Goal: Information Seeking & Learning: Learn about a topic

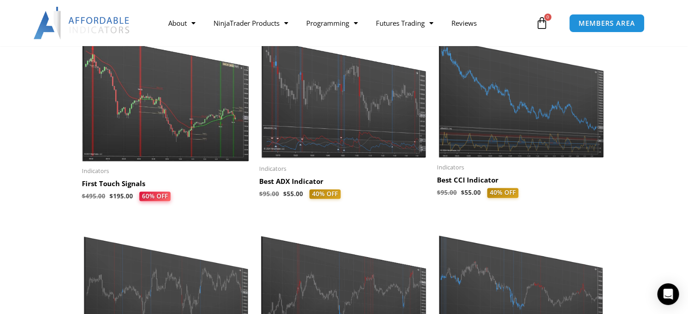
scroll to position [226, 0]
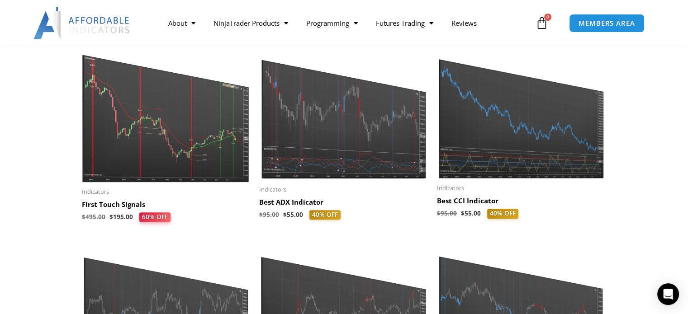
click at [460, 198] on h2 "Best CCI Indicator" at bounding box center [521, 201] width 169 height 9
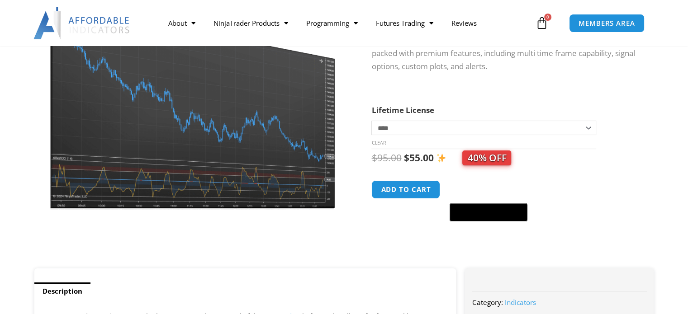
scroll to position [136, 0]
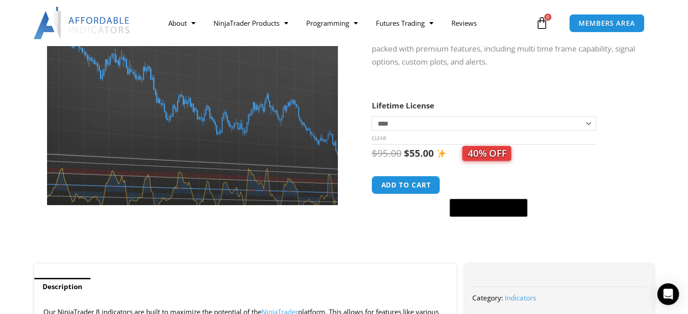
click at [224, 144] on img at bounding box center [182, 61] width 392 height 329
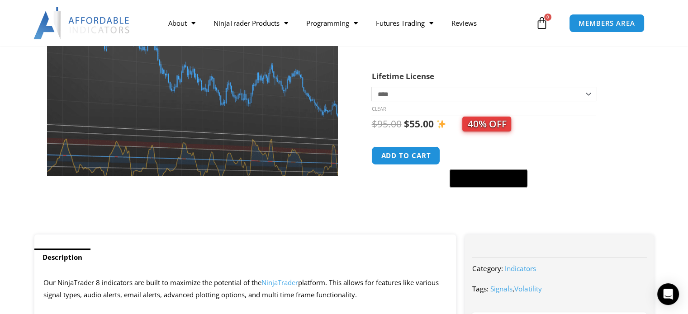
scroll to position [181, 0]
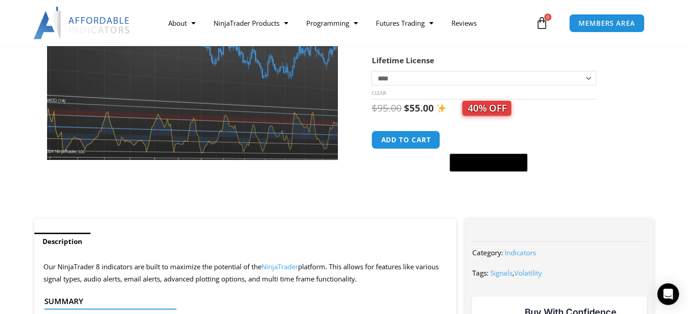
click at [93, 132] on img at bounding box center [227, 4] width 392 height 329
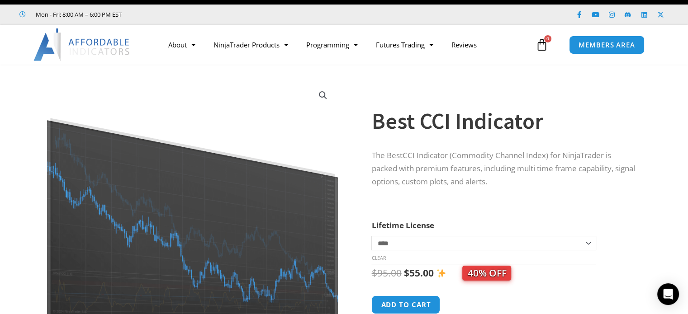
scroll to position [0, 0]
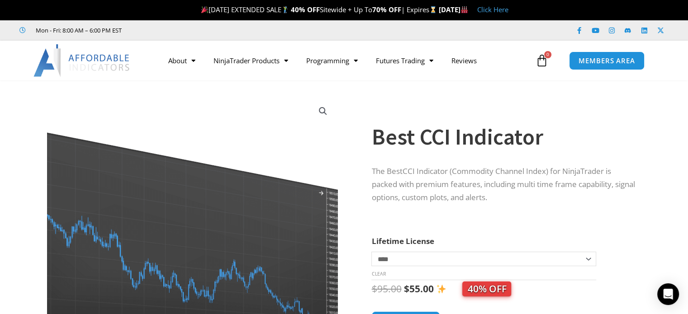
click at [321, 190] on img at bounding box center [148, 228] width 392 height 329
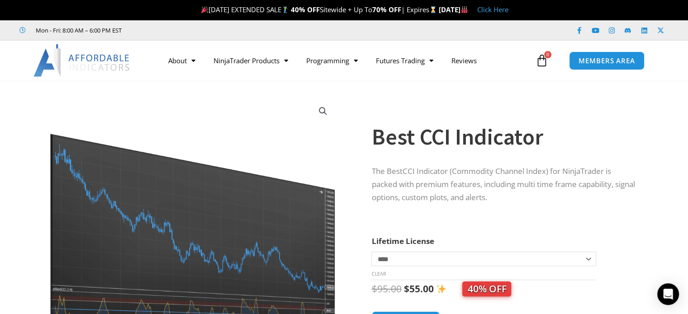
click at [321, 110] on link "View full-screen image gallery" at bounding box center [323, 111] width 16 height 16
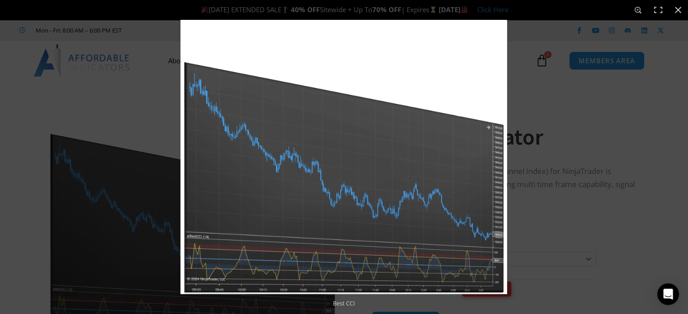
click at [321, 113] on img at bounding box center [344, 157] width 327 height 275
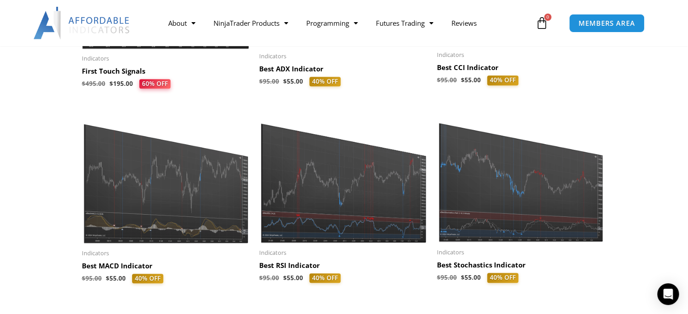
scroll to position [362, 0]
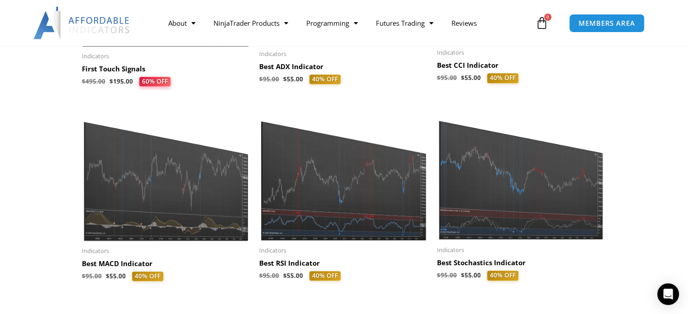
click at [148, 194] on img at bounding box center [166, 173] width 169 height 135
click at [131, 260] on h2 "Best MACD Indicator" at bounding box center [166, 264] width 169 height 9
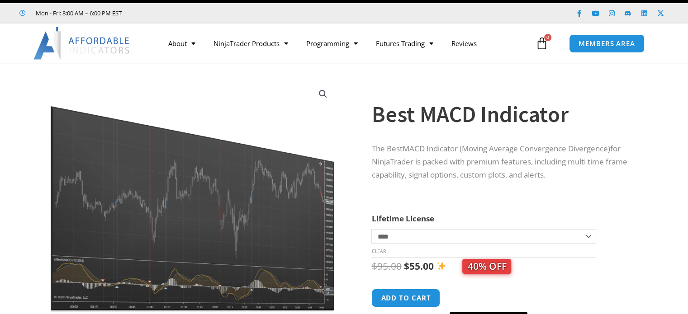
scroll to position [45, 0]
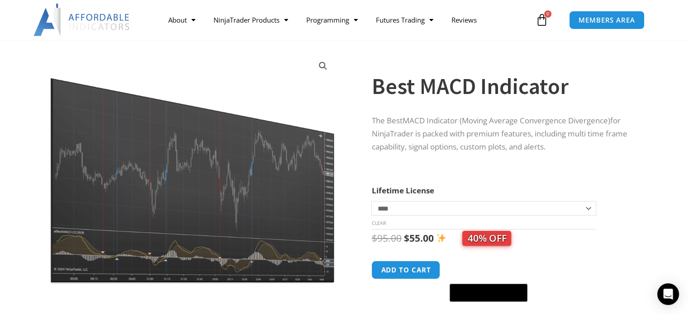
click at [320, 65] on link "View full-screen image gallery" at bounding box center [323, 66] width 16 height 16
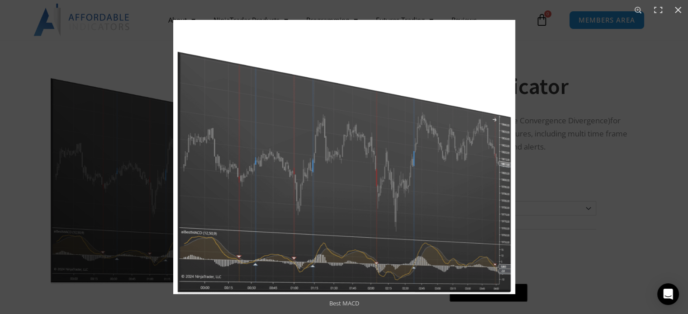
click at [329, 237] on img at bounding box center [344, 157] width 342 height 275
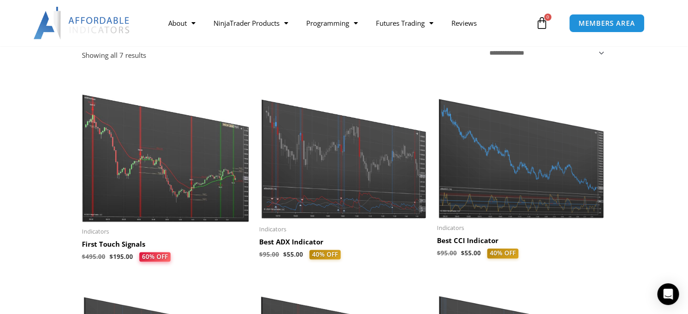
scroll to position [181, 0]
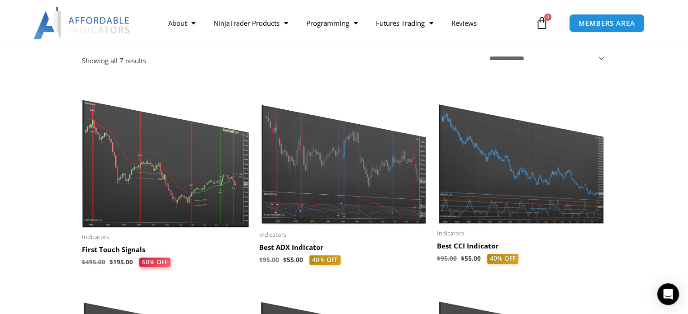
click at [114, 247] on h2 "First Touch Signals" at bounding box center [166, 250] width 169 height 9
click at [103, 246] on h2 "First Touch Signals" at bounding box center [166, 250] width 169 height 9
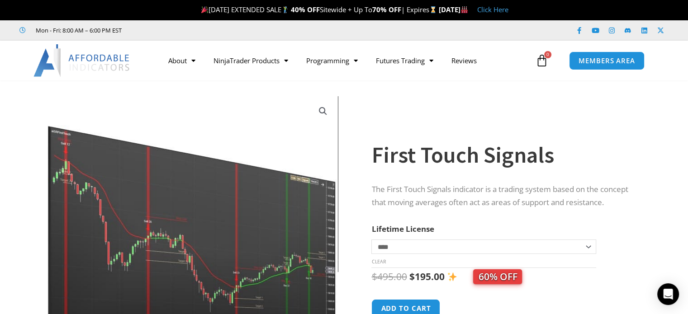
click at [322, 108] on link "View full-screen image gallery" at bounding box center [323, 111] width 16 height 16
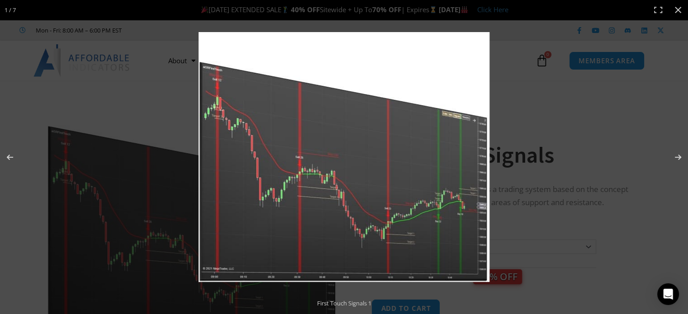
click at [357, 170] on img at bounding box center [344, 157] width 291 height 250
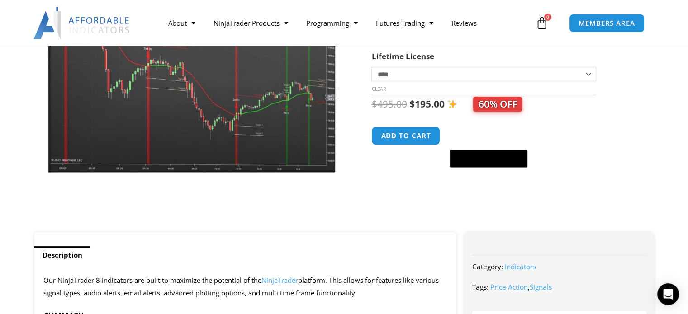
scroll to position [226, 0]
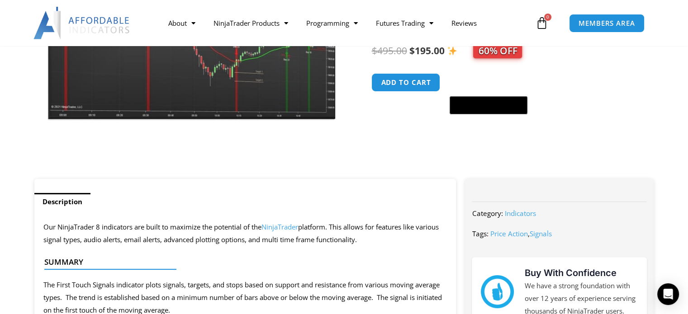
click at [60, 199] on link "Description" at bounding box center [62, 202] width 56 height 18
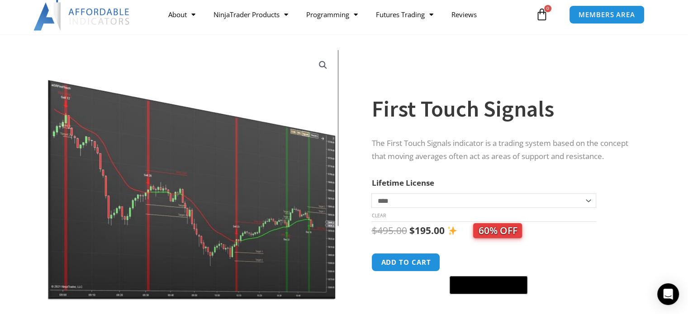
scroll to position [0, 0]
